Goal: Task Accomplishment & Management: Manage account settings

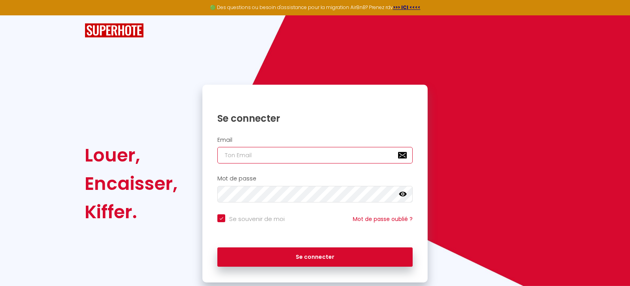
click at [256, 151] on input "email" at bounding box center [314, 155] width 195 height 17
type input "[EMAIL_ADDRESS][DOMAIN_NAME]"
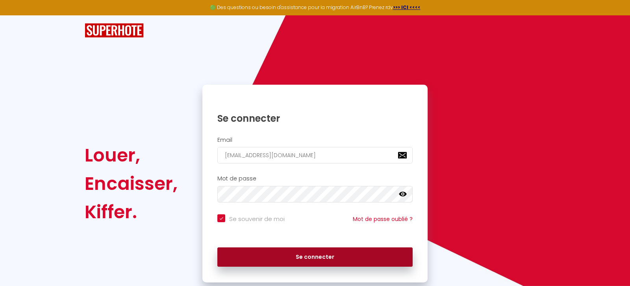
click at [350, 262] on button "Se connecter" at bounding box center [314, 257] width 195 height 20
checkbox input "true"
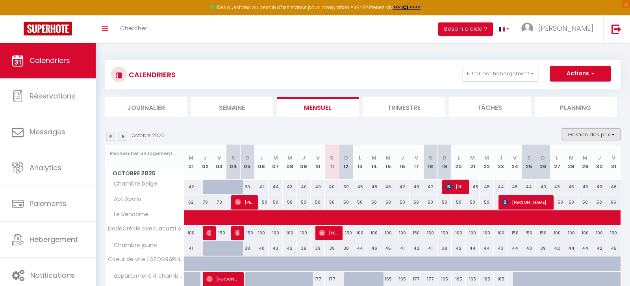
click at [587, 131] on button "Gestion des prix" at bounding box center [591, 134] width 59 height 12
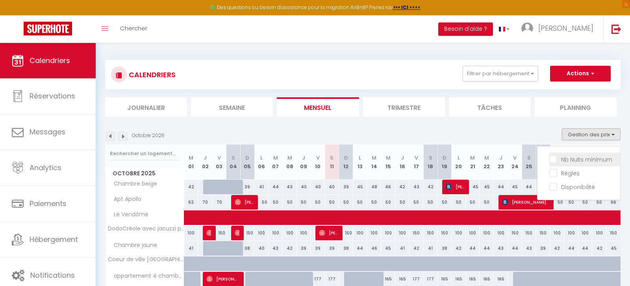
click at [578, 157] on input "Nb Nuits minimum" at bounding box center [584, 159] width 71 height 8
checkbox input "true"
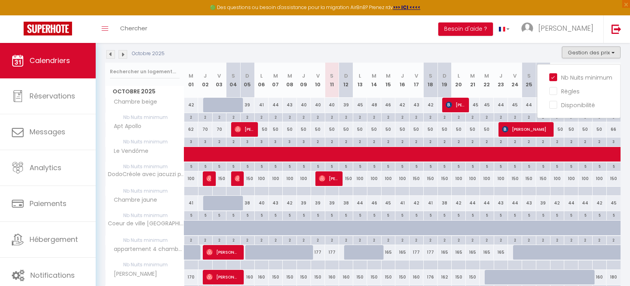
scroll to position [81, 0]
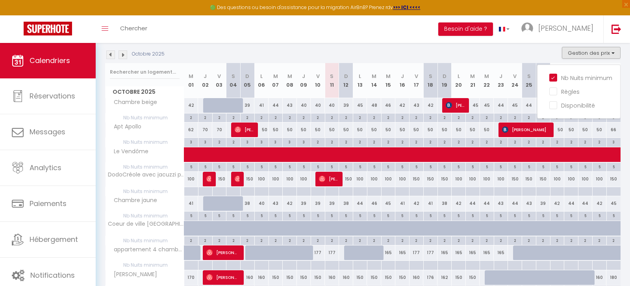
click at [536, 53] on div "Octobre 2025 Gestion des prix Nb Nuits minimum Règles Disponibilité" at bounding box center [362, 55] width 515 height 16
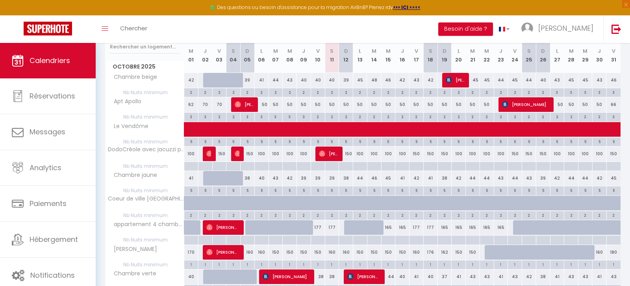
scroll to position [105, 0]
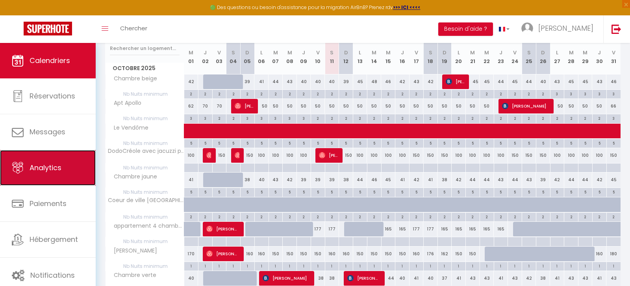
click at [35, 169] on span "Analytics" at bounding box center [46, 168] width 32 height 10
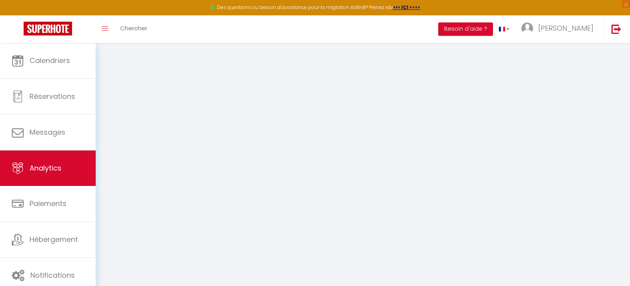
select select "2025"
select select "10"
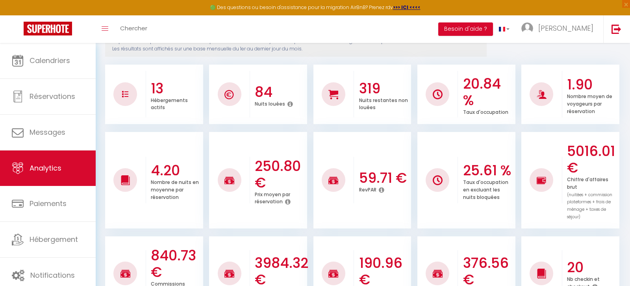
scroll to position [105, 0]
